Goal: Navigation & Orientation: Understand site structure

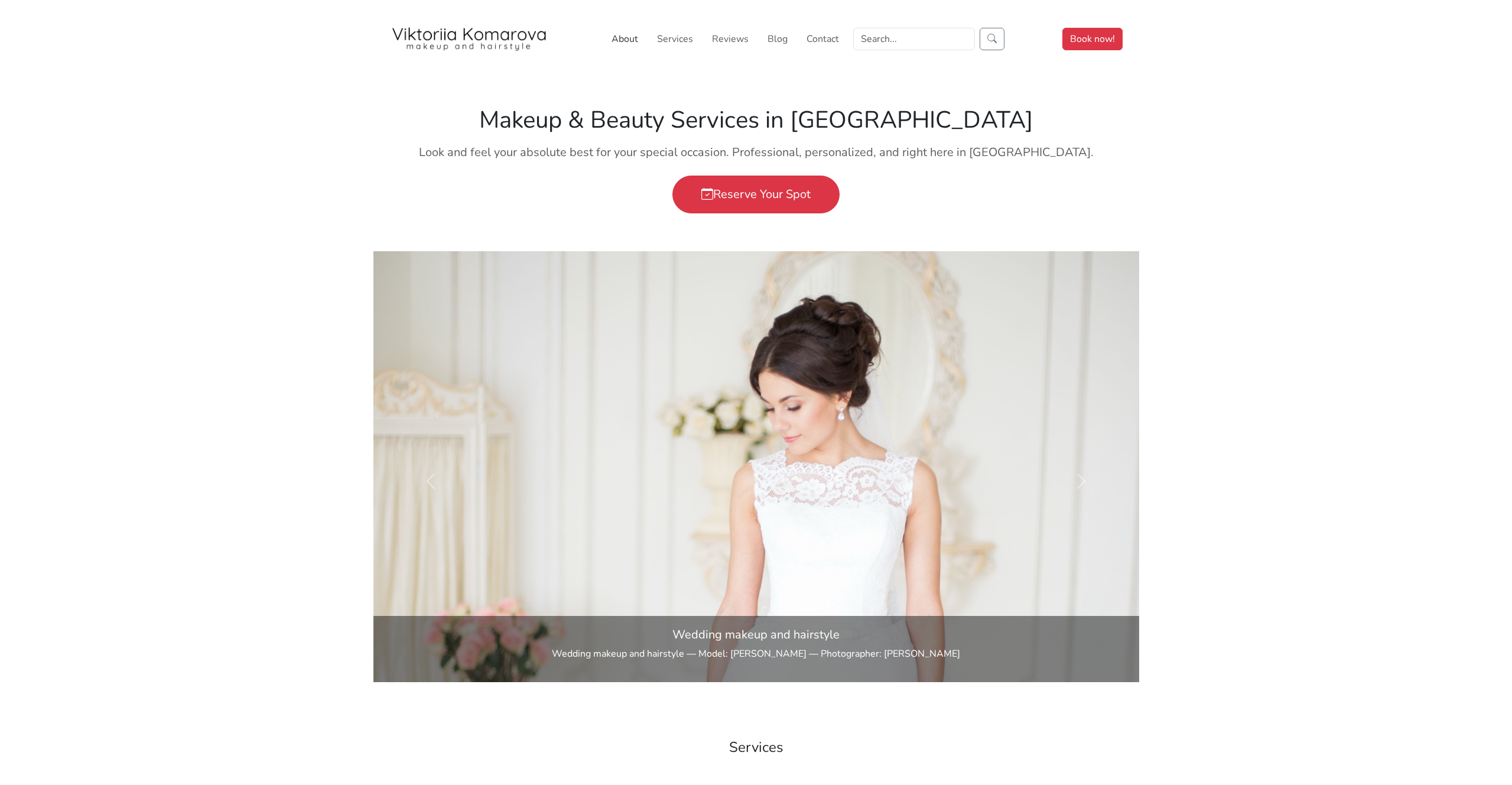
click at [627, 39] on link "About" at bounding box center [625, 39] width 36 height 24
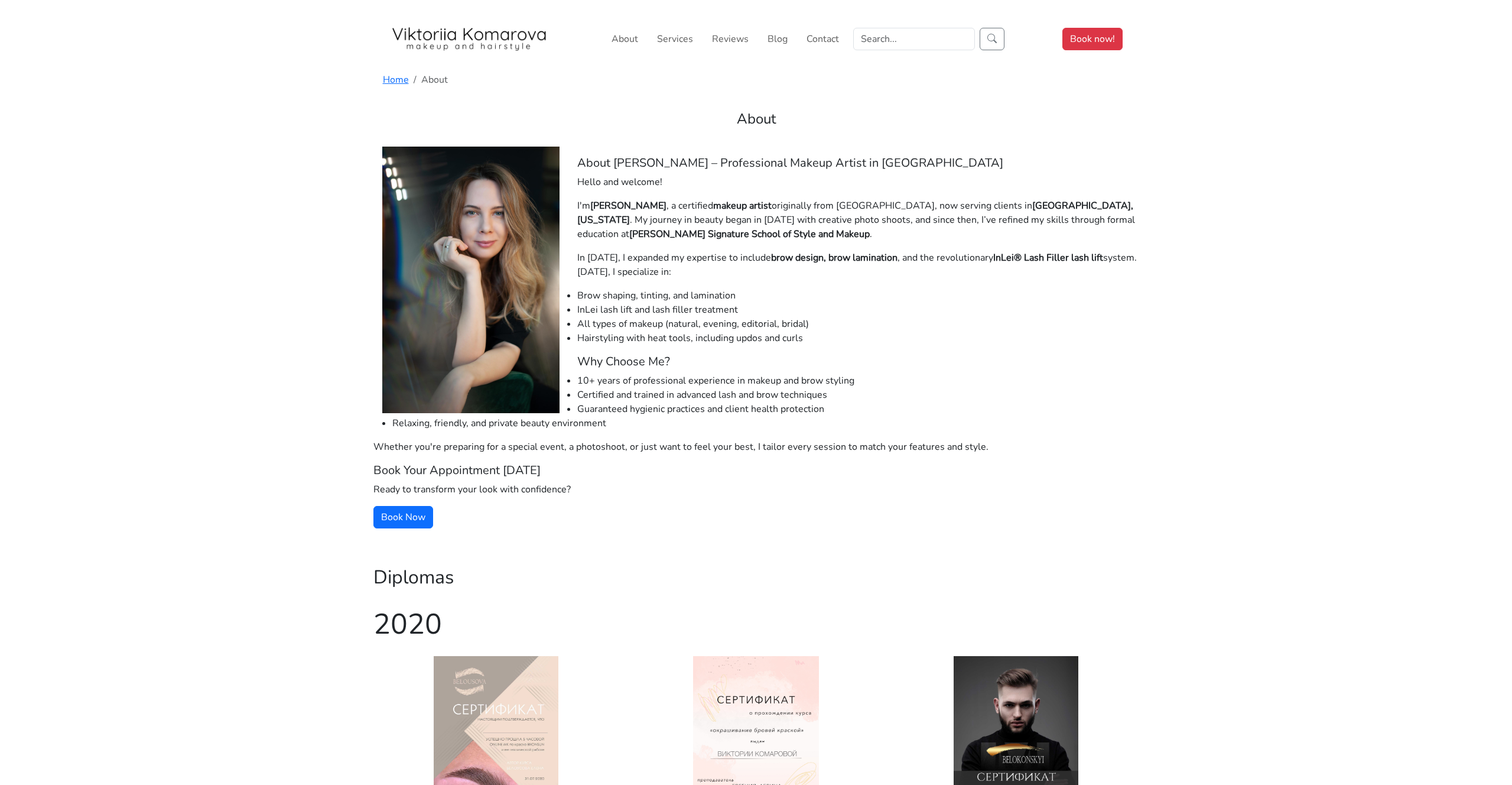
click at [515, 45] on img at bounding box center [470, 39] width 160 height 24
